Goal: Task Accomplishment & Management: Manage account settings

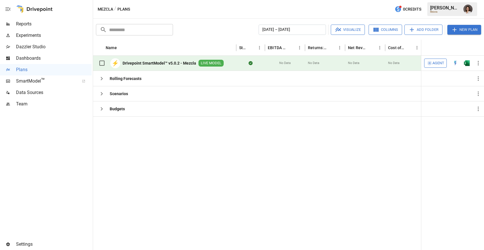
click at [35, 241] on span "Settings" at bounding box center [54, 244] width 76 height 7
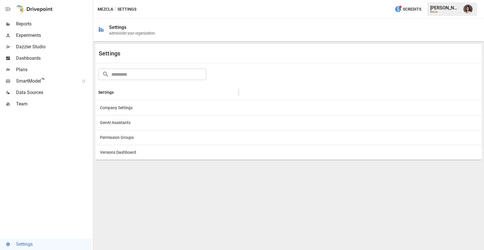
click at [307, 109] on div at bounding box center [359, 107] width 243 height 15
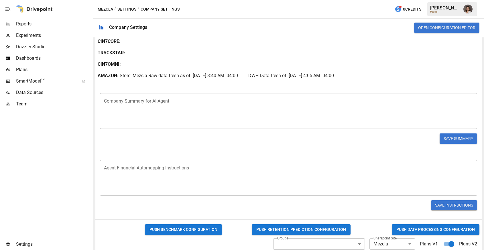
scroll to position [263, 0]
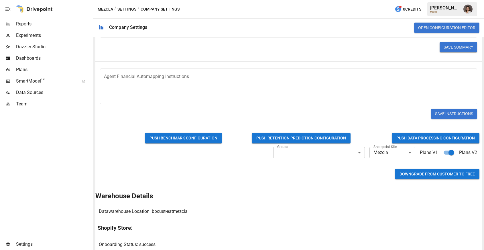
click at [419, 174] on button "Downgrade from CUSTOMER to FREE" at bounding box center [437, 174] width 84 height 11
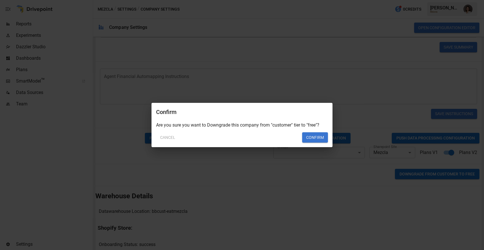
click at [314, 136] on button "Confirm" at bounding box center [315, 137] width 26 height 10
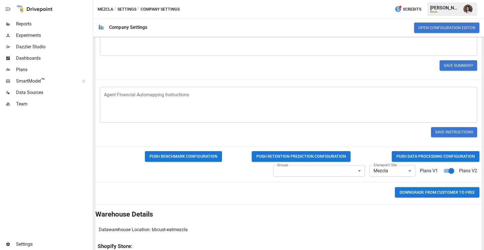
scroll to position [282, 0]
